Goal: Transaction & Acquisition: Purchase product/service

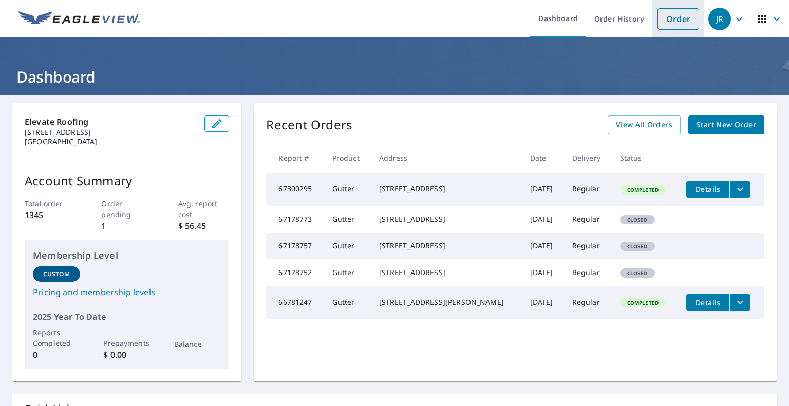
click at [669, 21] on link "Order" at bounding box center [679, 19] width 42 height 22
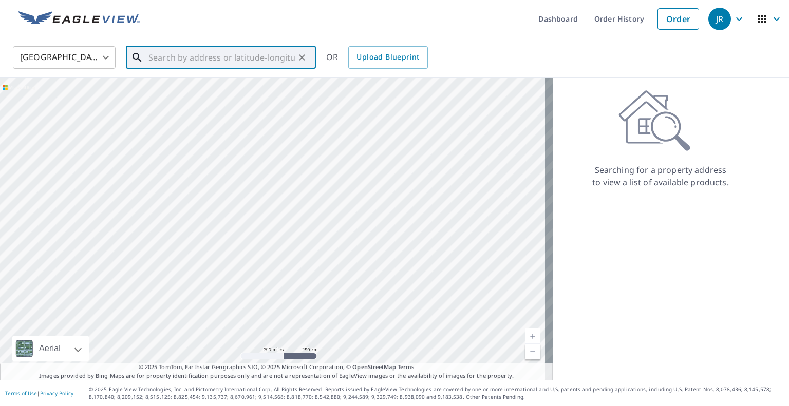
click at [197, 65] on input "text" at bounding box center [221, 57] width 146 height 29
click at [193, 88] on span "[STREET_ADDRESS]" at bounding box center [226, 87] width 161 height 12
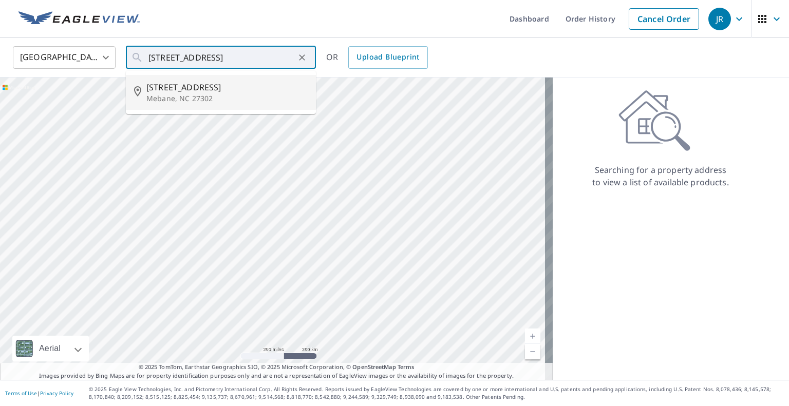
type input "[STREET_ADDRESS]"
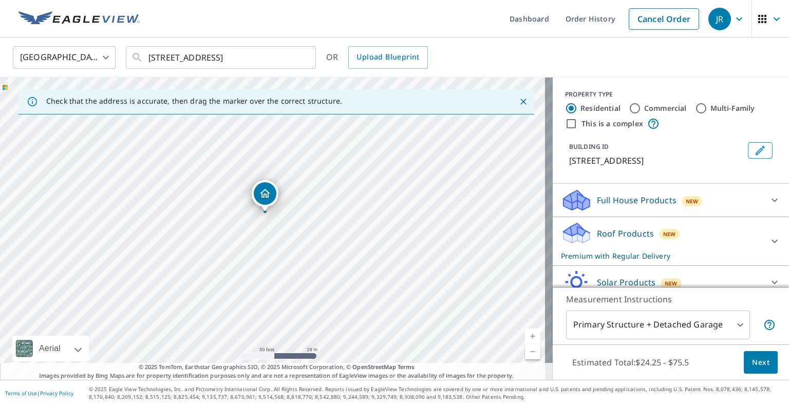
scroll to position [44, 0]
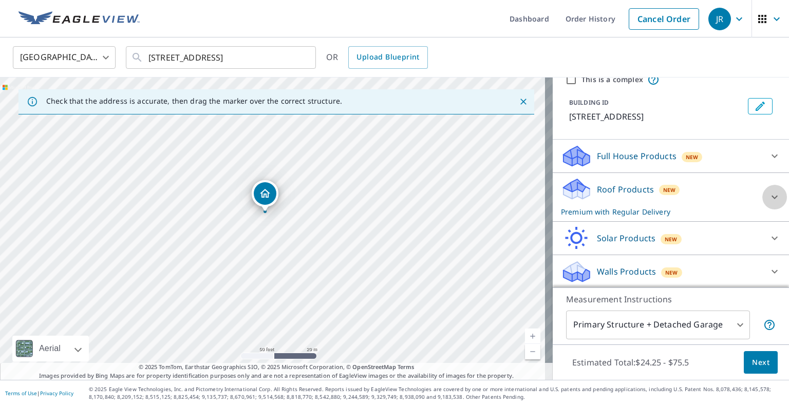
click at [768, 194] on icon at bounding box center [774, 197] width 12 height 12
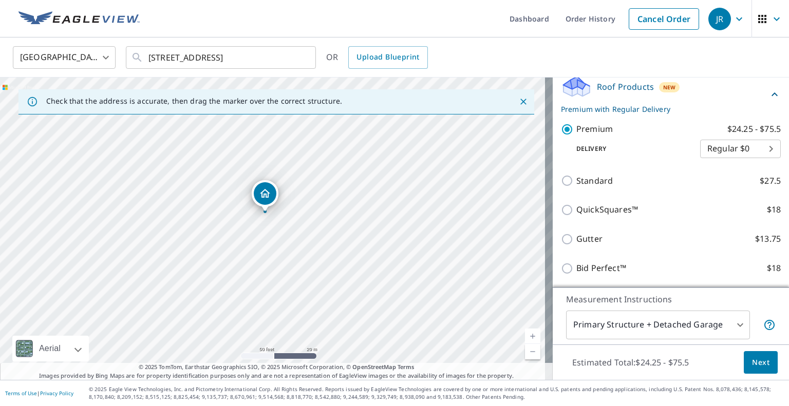
scroll to position [198, 0]
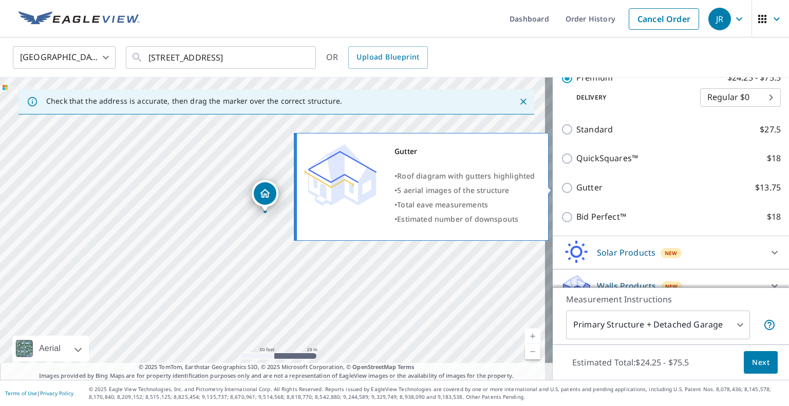
click at [562, 189] on input "Gutter $13.75" at bounding box center [568, 188] width 15 height 12
checkbox input "true"
checkbox input "false"
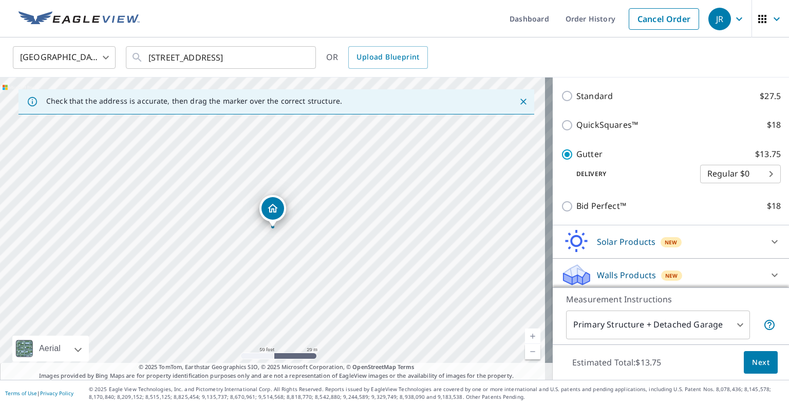
scroll to position [212, 0]
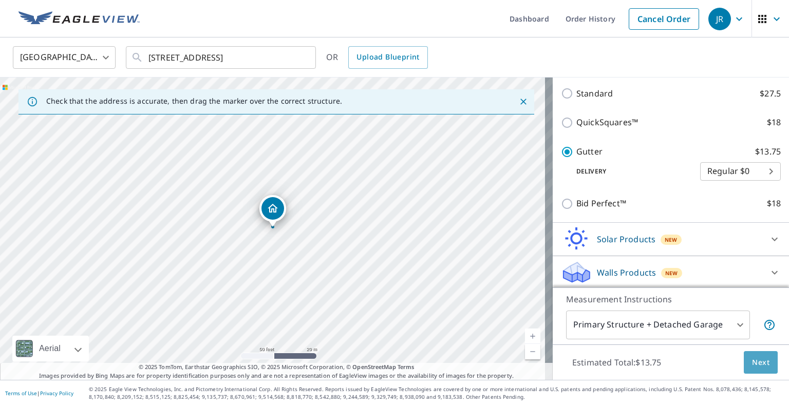
click at [760, 364] on span "Next" at bounding box center [760, 363] width 17 height 13
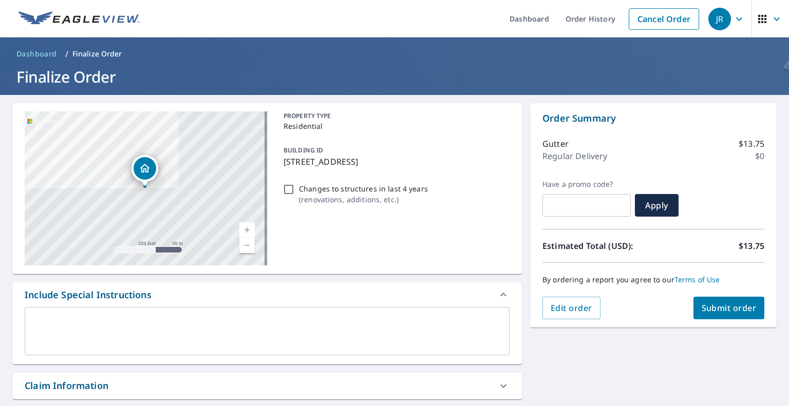
click at [725, 308] on span "Submit order" at bounding box center [729, 308] width 55 height 11
checkbox input "true"
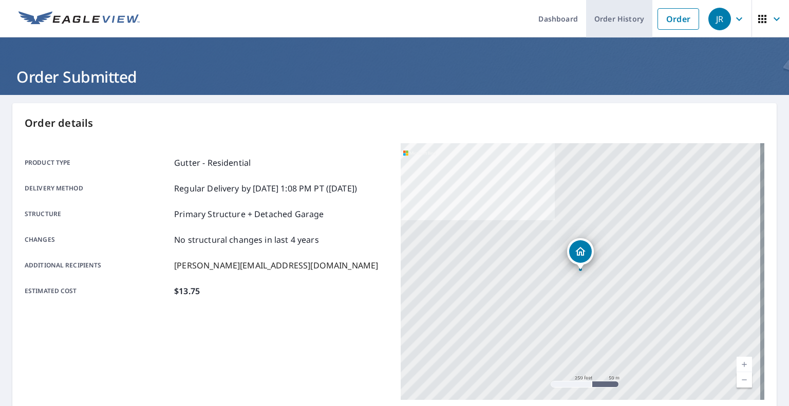
click at [614, 16] on link "Order History" at bounding box center [619, 18] width 66 height 37
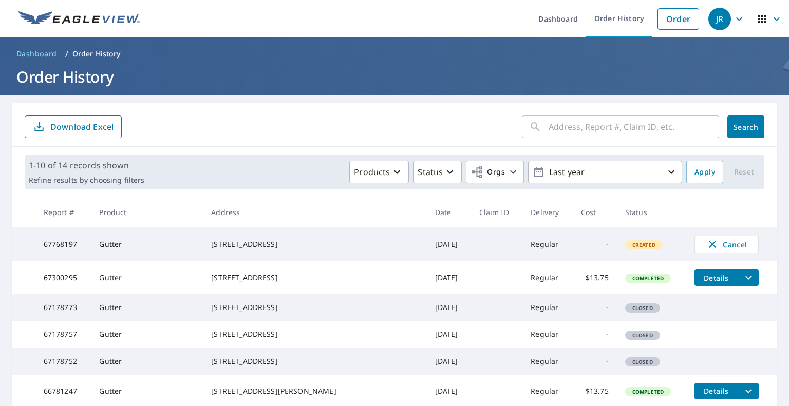
click at [742, 283] on icon "filesDropdownBtn-67300295" at bounding box center [748, 278] width 12 height 12
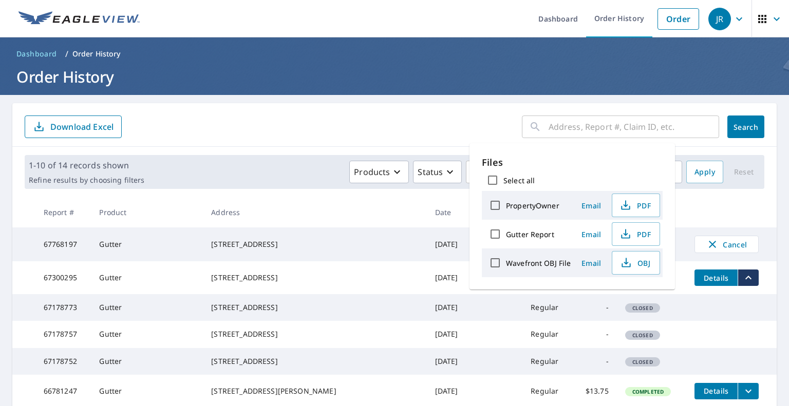
click at [643, 162] on p "Files" at bounding box center [572, 163] width 181 height 14
click at [474, 123] on form "​ Search Download Excel" at bounding box center [395, 127] width 740 height 23
